Goal: Communication & Community: Answer question/provide support

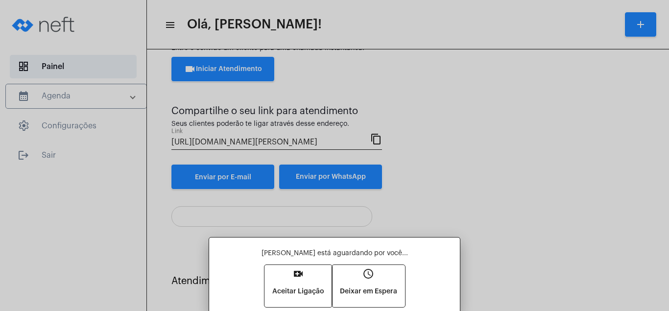
scroll to position [41, 0]
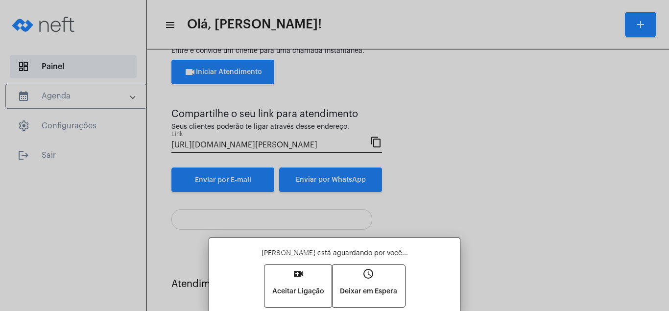
click at [298, 281] on button "video_call Aceitar Ligação" at bounding box center [299, 286] width 68 height 42
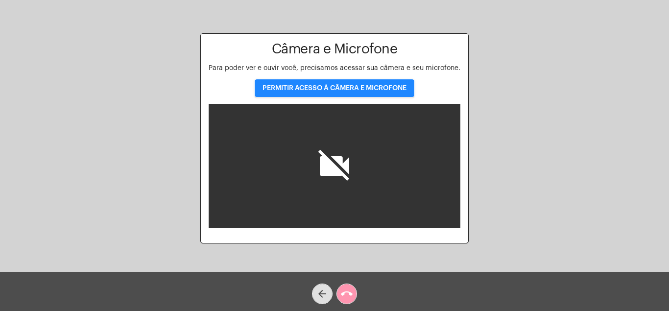
click at [372, 87] on span "PERMITIR ACESSO À CÂMERA E MICROFONE" at bounding box center [335, 88] width 144 height 7
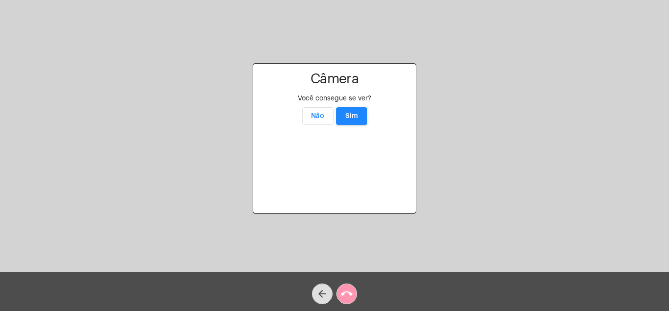
click at [350, 113] on span "Sim" at bounding box center [351, 116] width 13 height 7
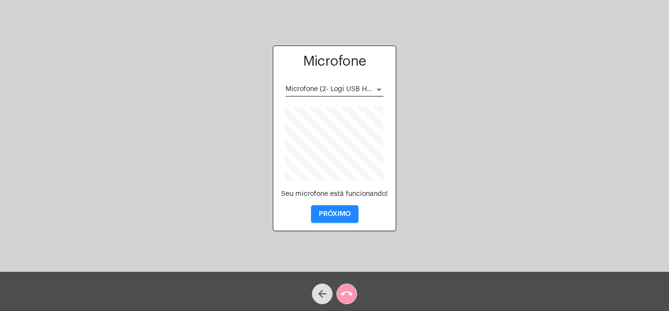
click at [326, 211] on span "PRÓXIMO" at bounding box center [335, 214] width 32 height 7
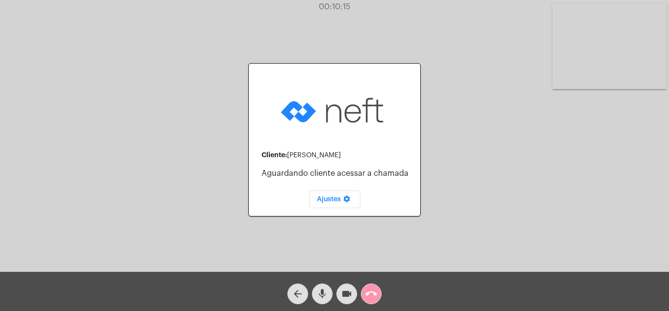
click at [333, 199] on span "Ajustes settings" at bounding box center [335, 199] width 36 height 7
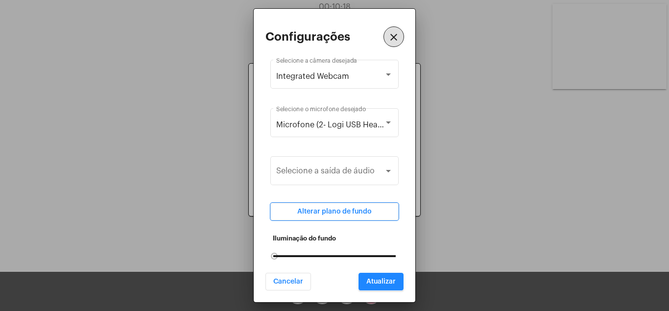
click at [391, 43] on mat-icon "close" at bounding box center [394, 37] width 12 height 12
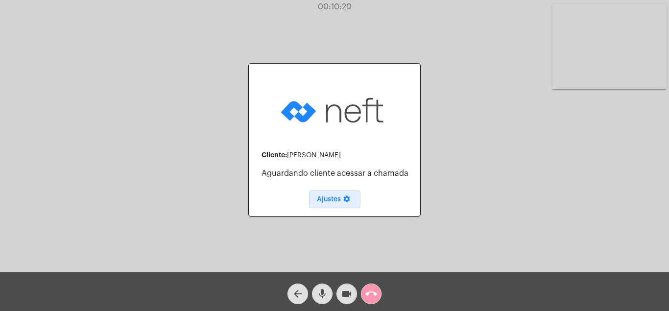
click at [369, 291] on mat-icon "call_end" at bounding box center [371, 294] width 12 height 12
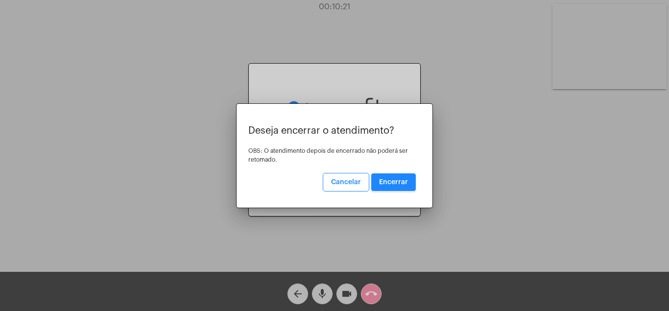
click at [394, 174] on button "Encerrar" at bounding box center [393, 182] width 45 height 18
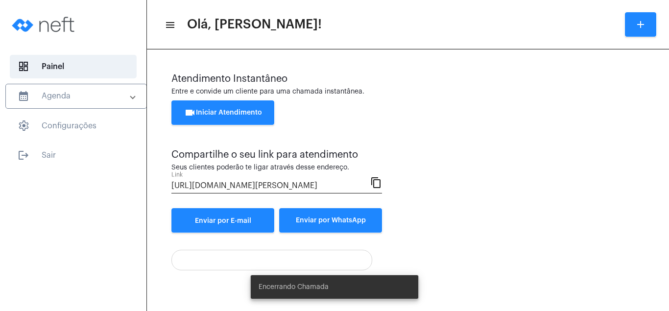
scroll to position [52, 0]
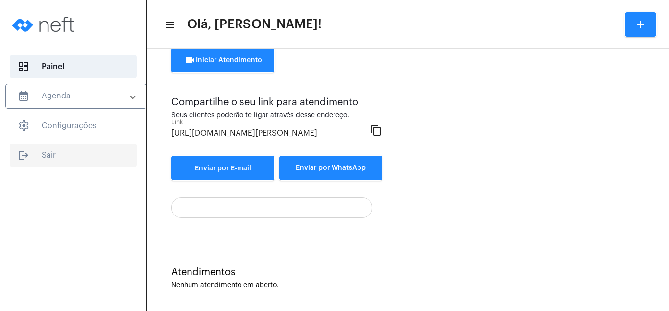
click at [48, 152] on span "logout Sair" at bounding box center [73, 156] width 127 height 24
click at [48, 151] on span "logout Sair" at bounding box center [73, 156] width 127 height 24
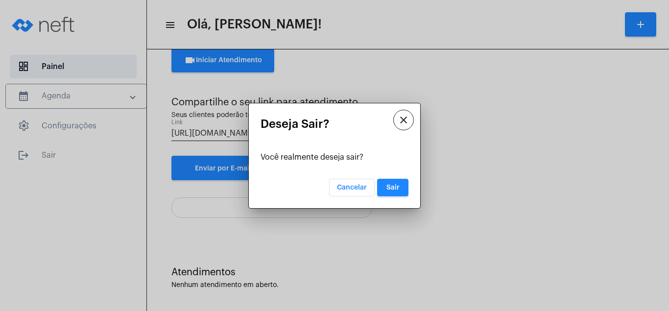
click at [391, 186] on span "Sair" at bounding box center [393, 187] width 13 height 7
